Goal: Navigation & Orientation: Find specific page/section

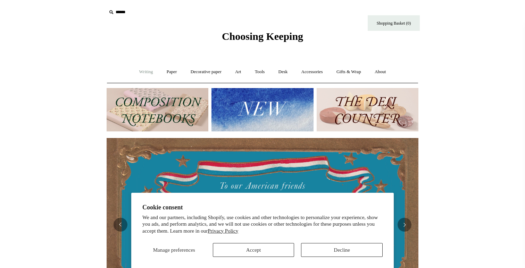
click at [138, 73] on link "Writing +" at bounding box center [146, 72] width 26 height 18
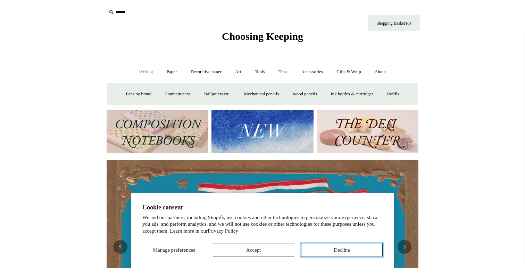
click at [337, 244] on button "Decline" at bounding box center [342, 250] width 82 height 14
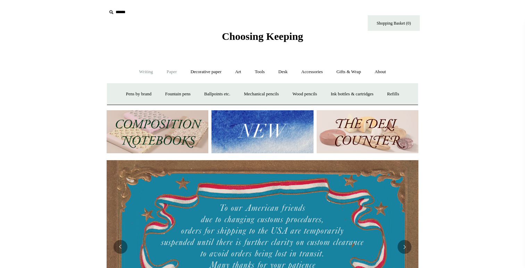
click at [166, 71] on link "Paper +" at bounding box center [171, 72] width 23 height 18
click at [159, 94] on link "Notebooks +" at bounding box center [165, 94] width 32 height 18
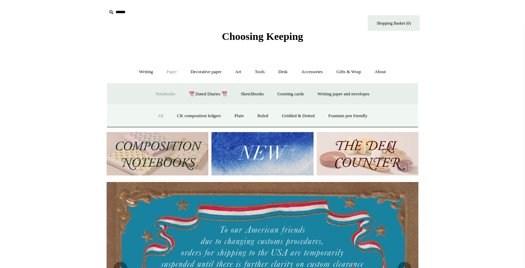
click at [151, 113] on link "All" at bounding box center [160, 116] width 18 height 18
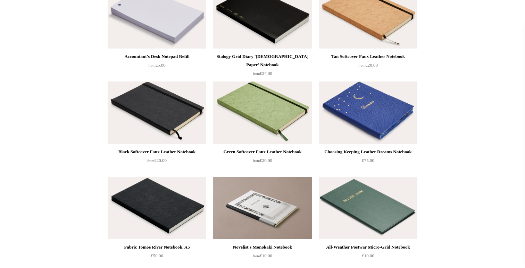
scroll to position [1117, 0]
